Goal: Browse casually

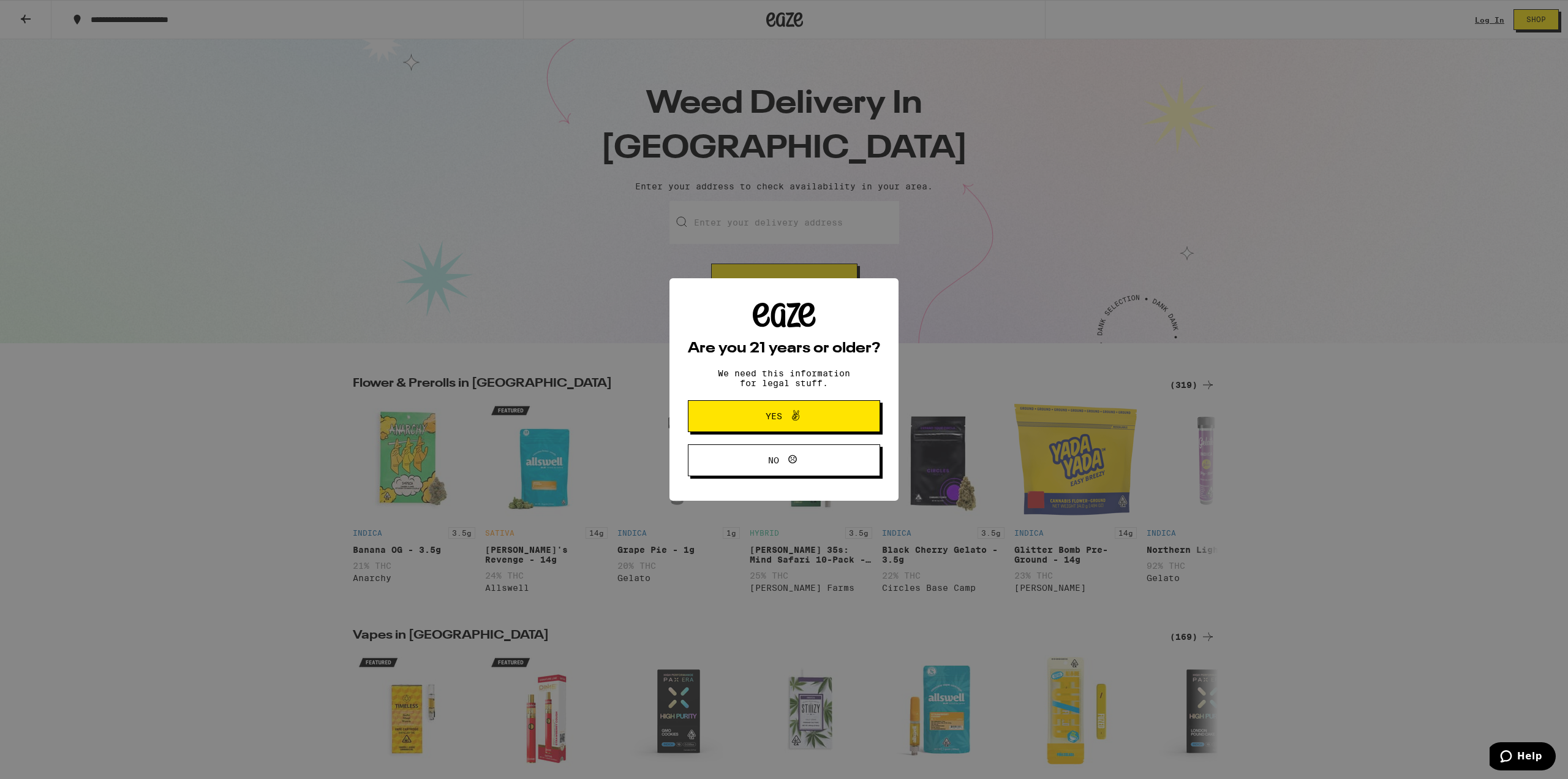
click at [784, 414] on span at bounding box center [793, 416] width 21 height 16
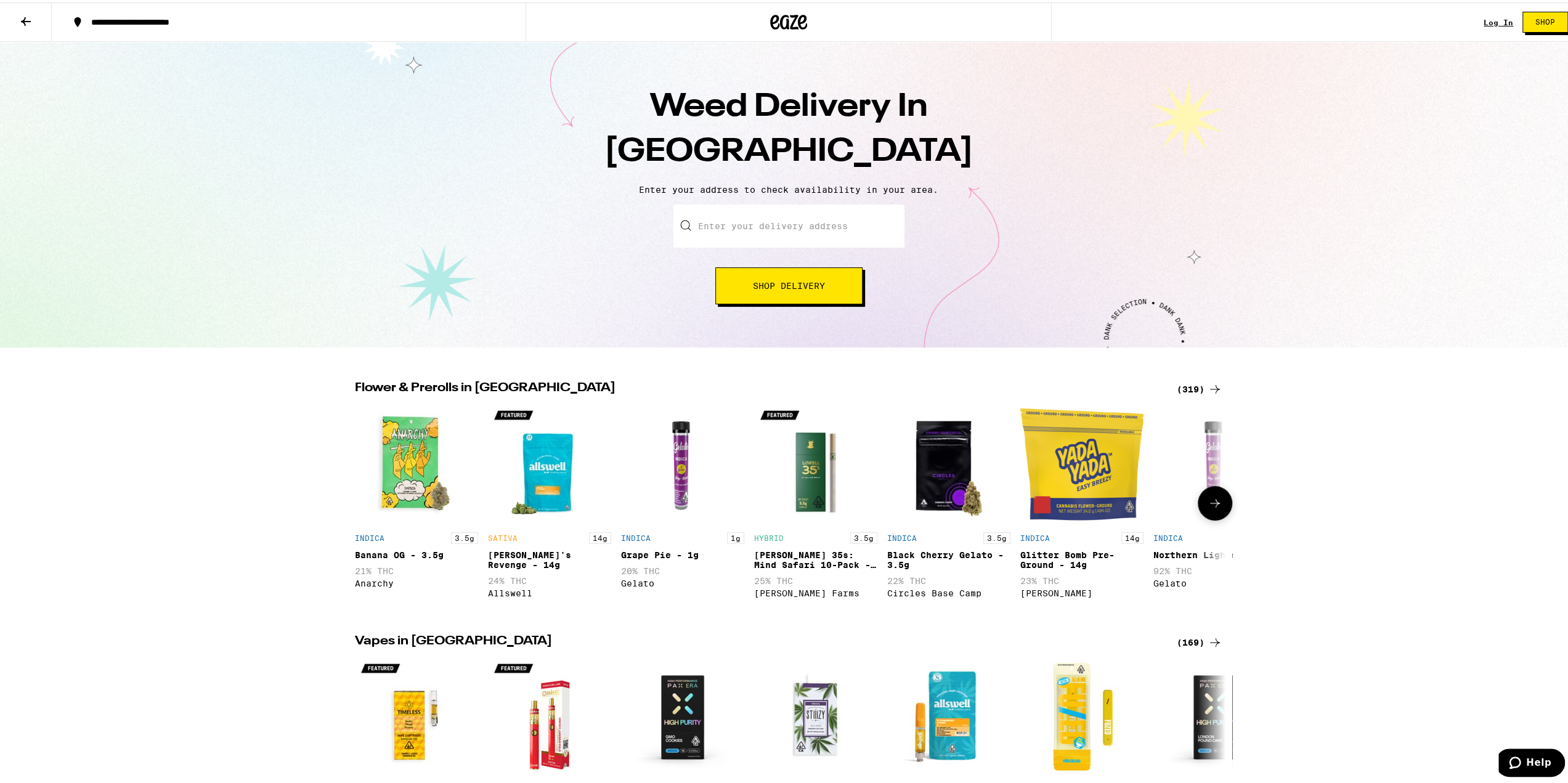
click at [1218, 506] on button at bounding box center [1215, 501] width 35 height 35
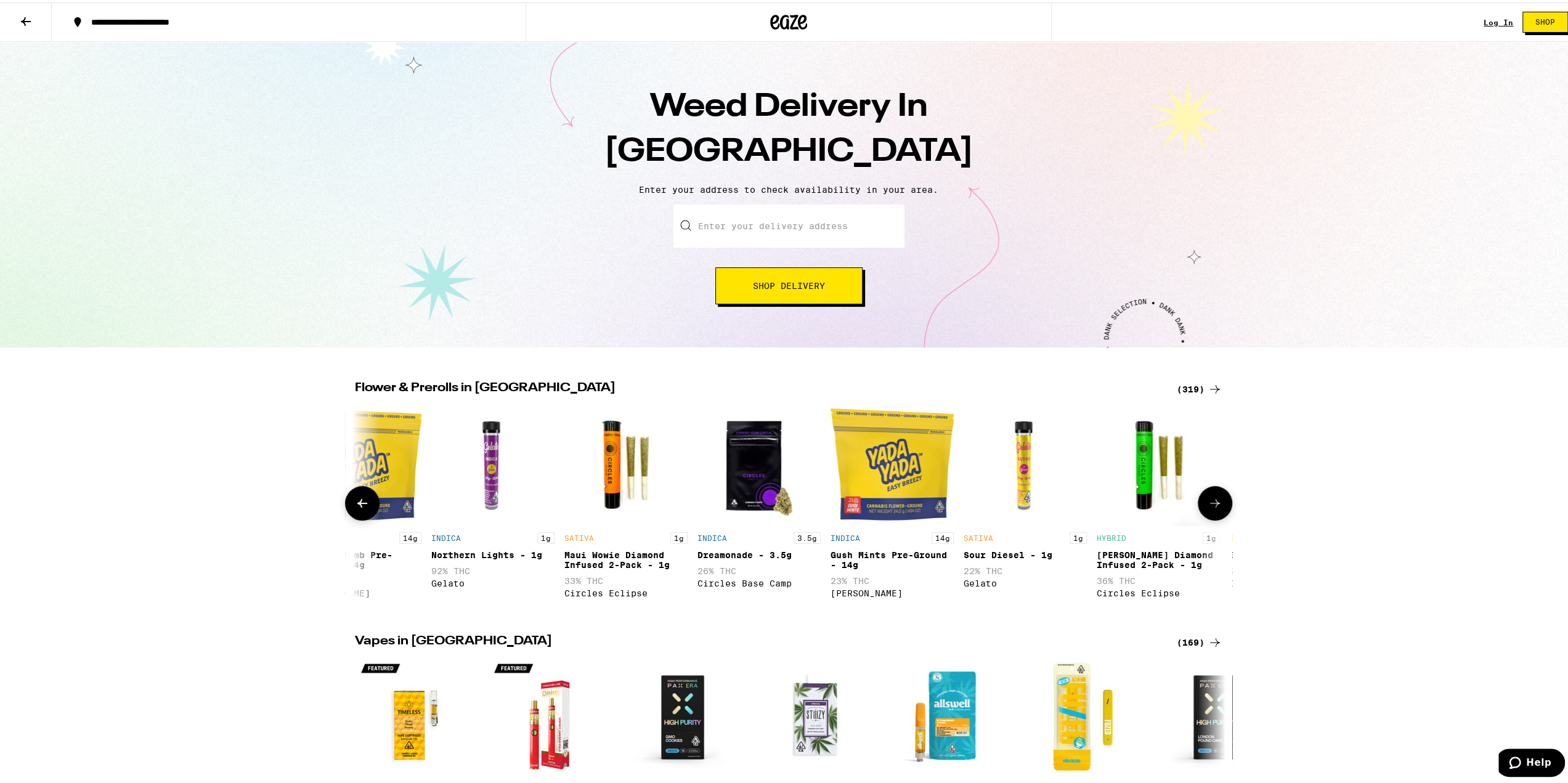
scroll to position [0, 733]
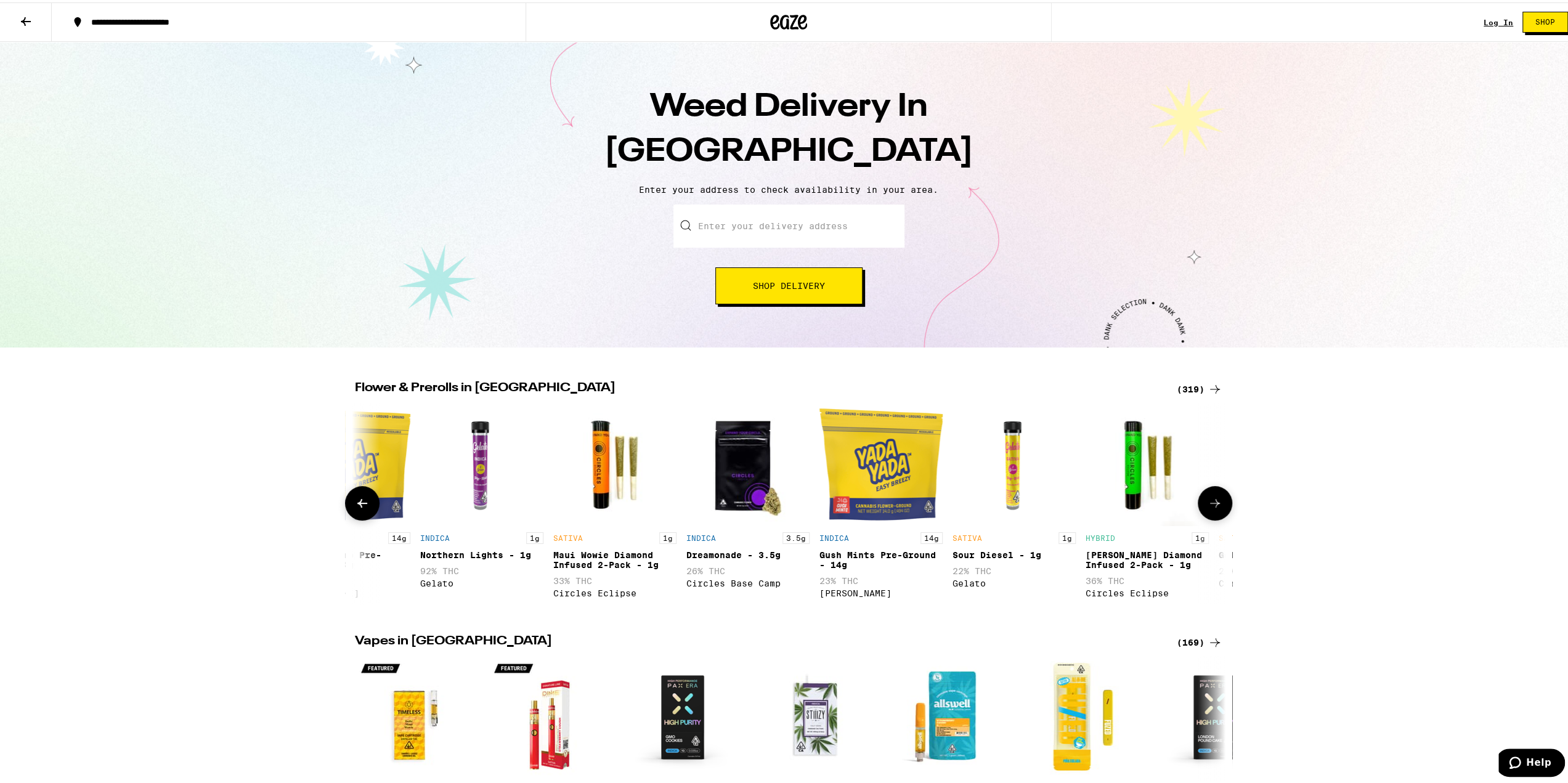
click at [1214, 508] on icon at bounding box center [1214, 500] width 15 height 15
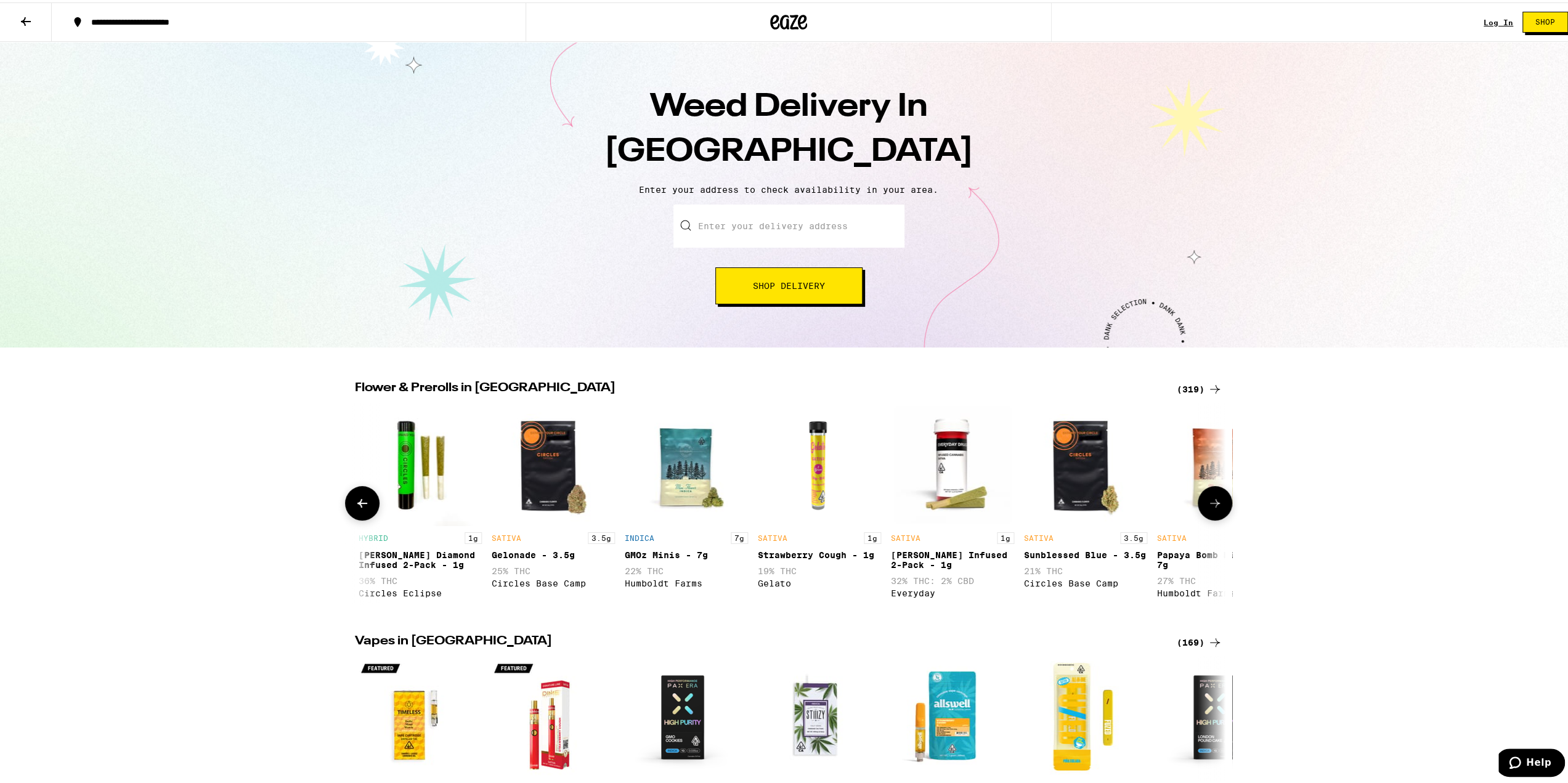
scroll to position [0, 1466]
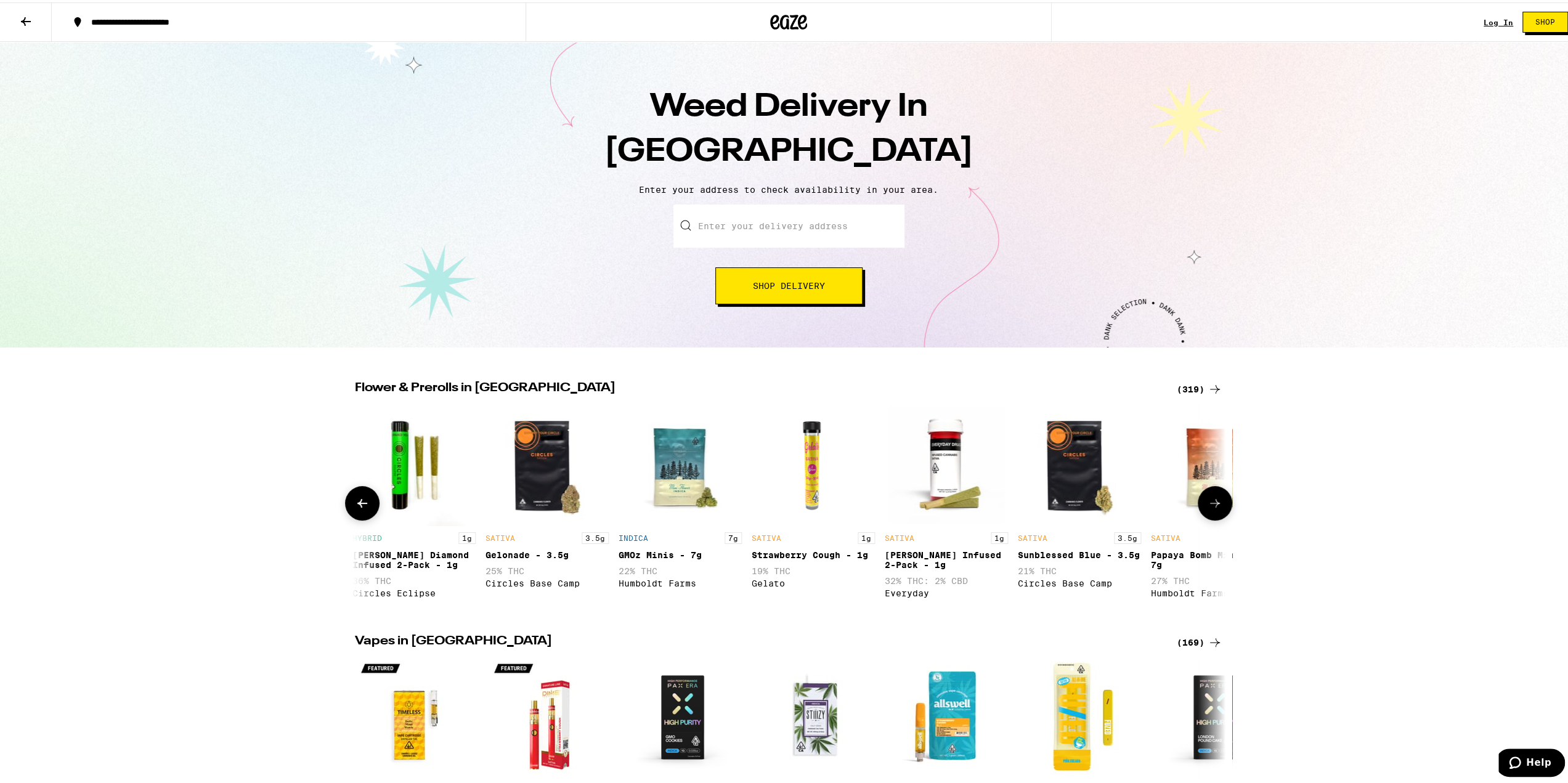
click at [1214, 508] on icon at bounding box center [1214, 500] width 15 height 15
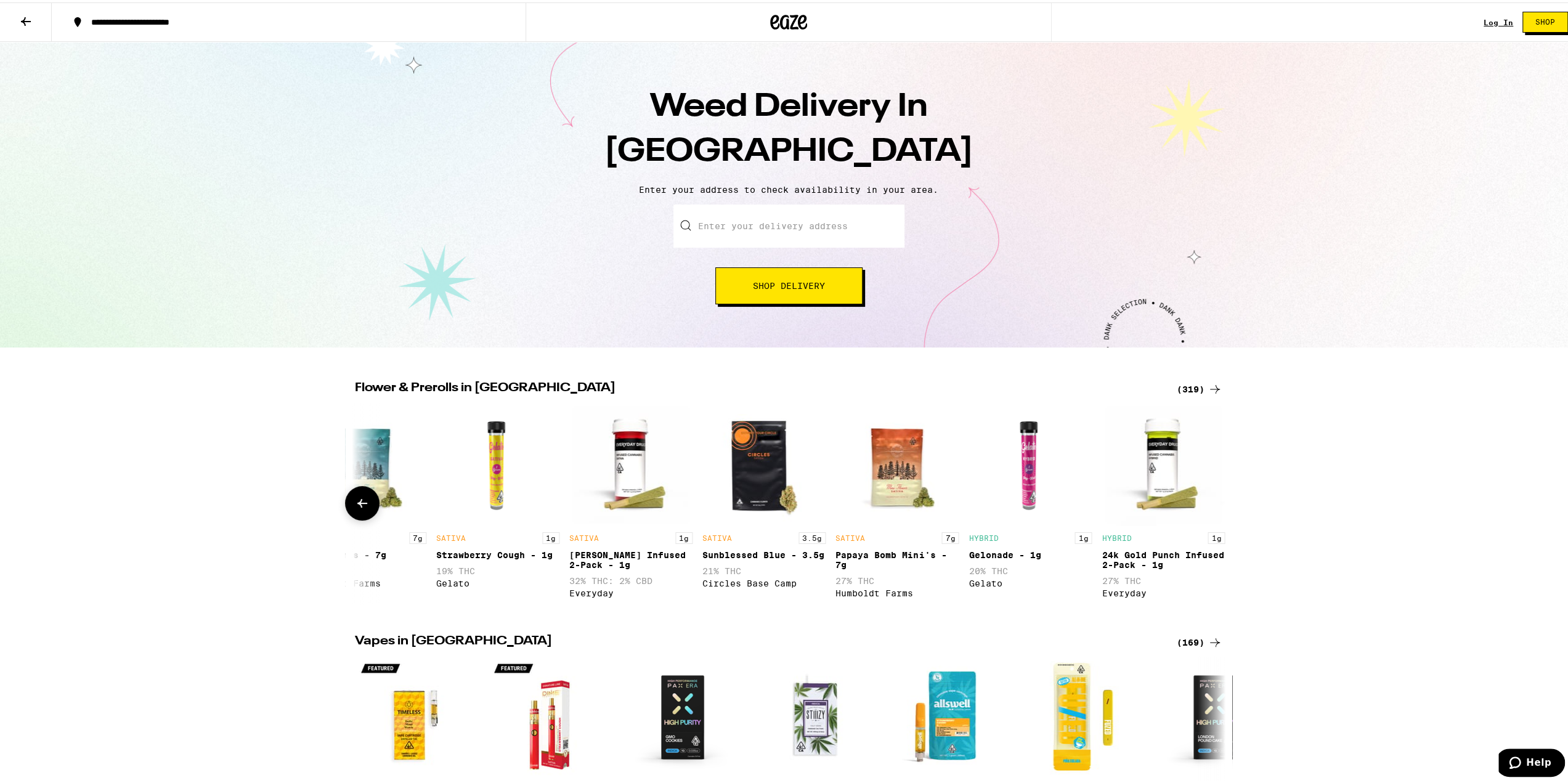
scroll to position [0, 1794]
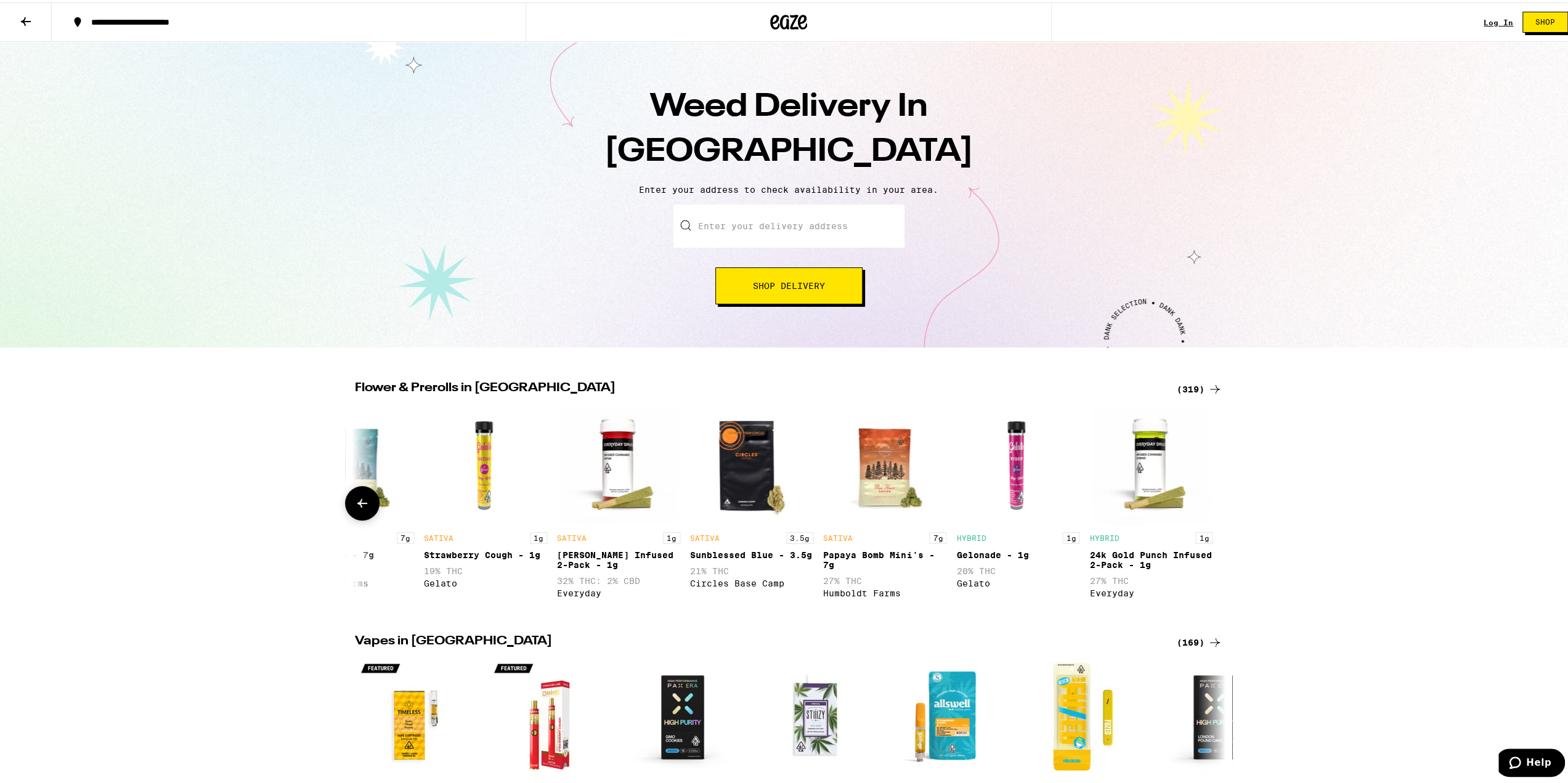
click at [1214, 509] on div at bounding box center [1215, 501] width 35 height 35
click at [358, 500] on icon at bounding box center [362, 500] width 15 height 15
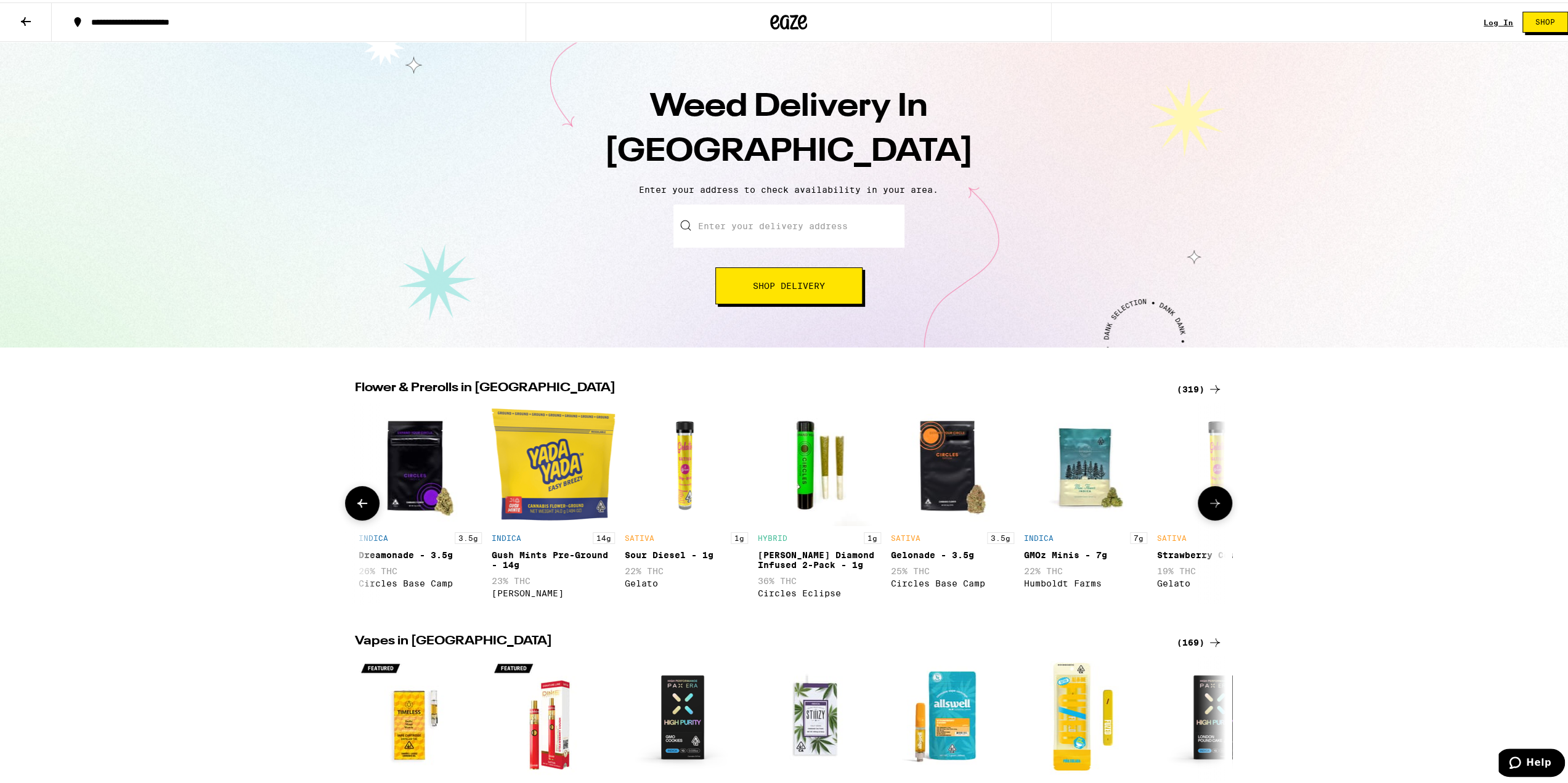
click at [363, 500] on icon at bounding box center [362, 500] width 15 height 15
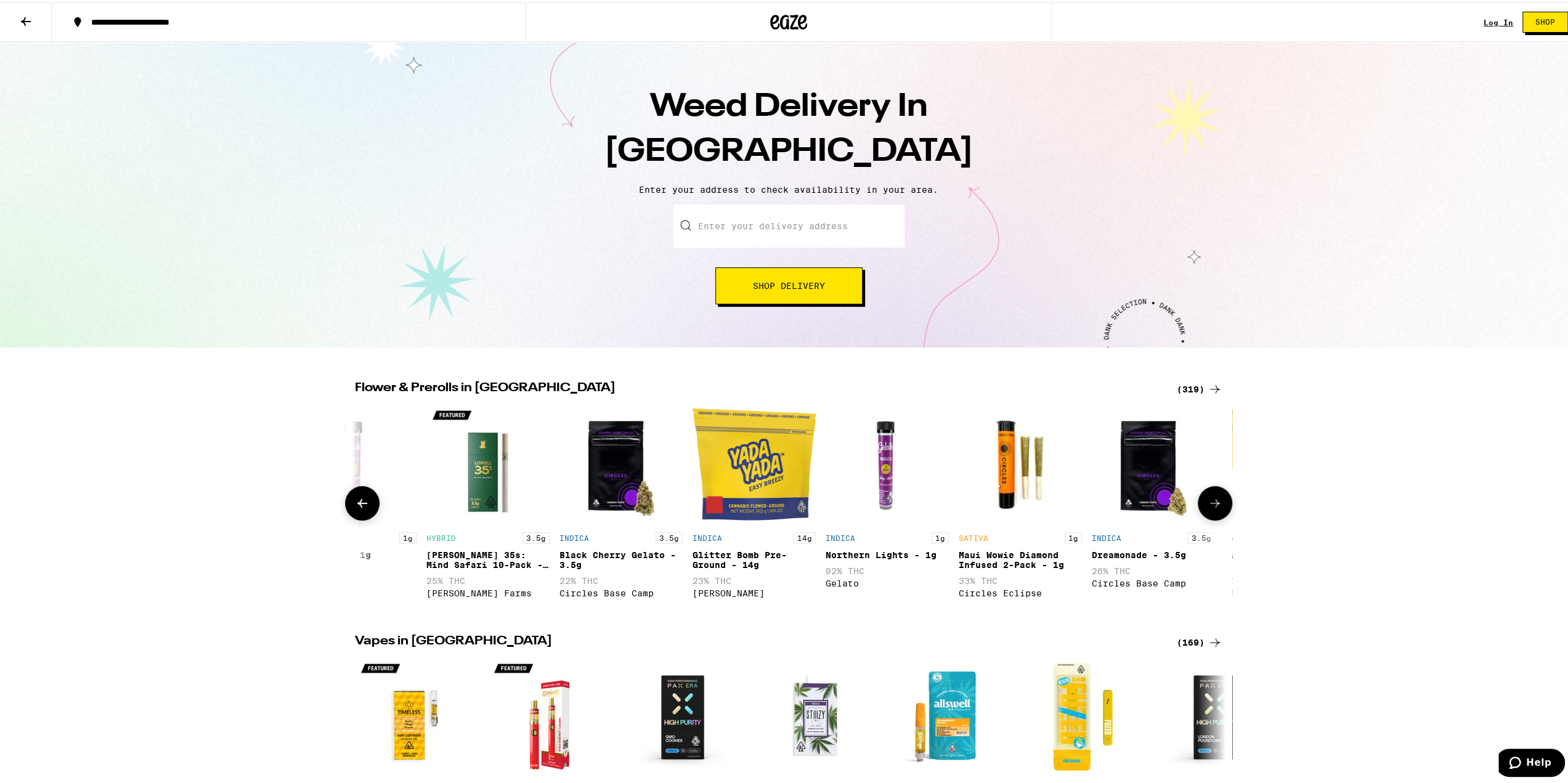
click at [363, 500] on icon at bounding box center [362, 500] width 15 height 15
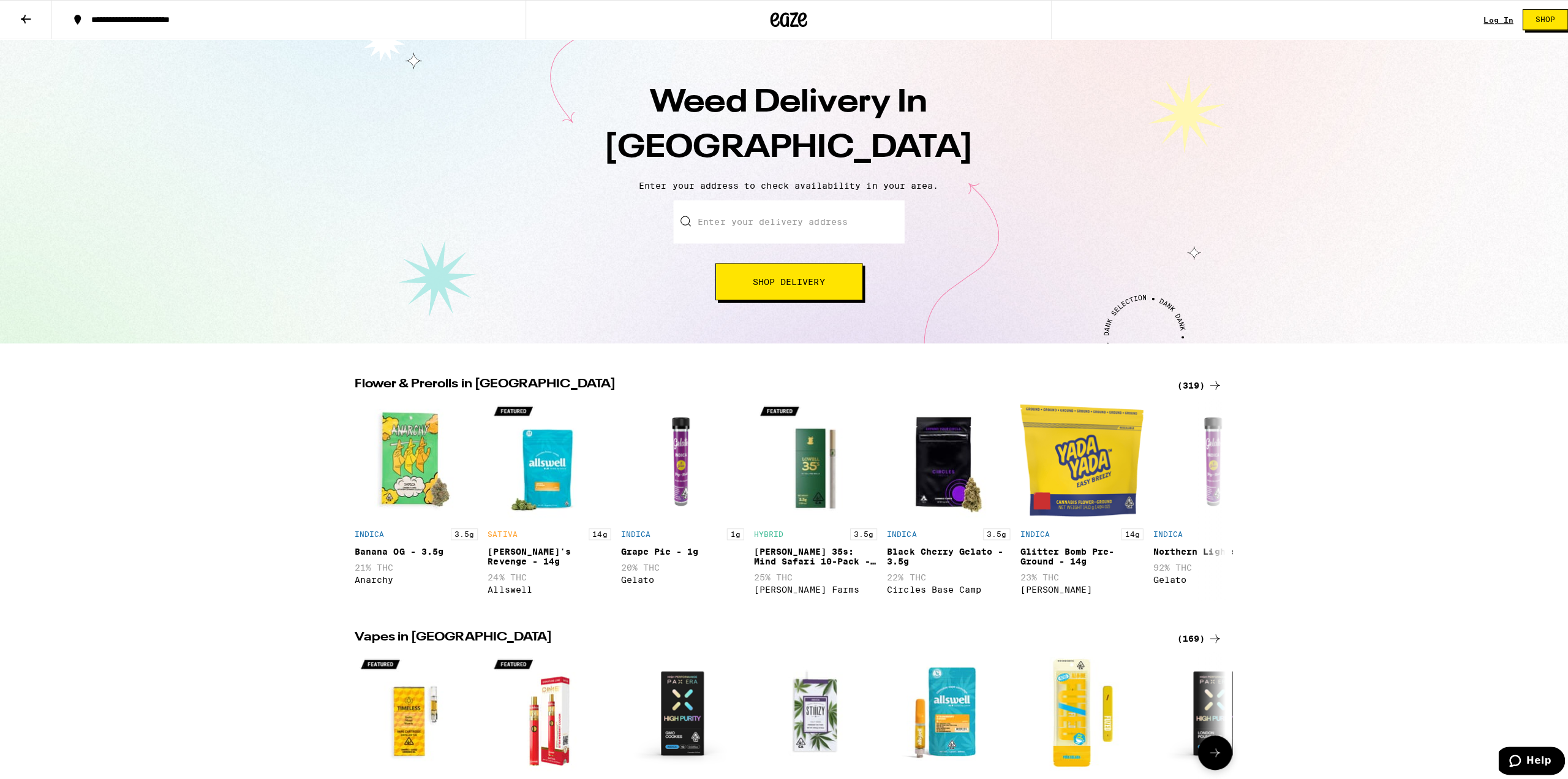
scroll to position [0, 0]
